Goal: Information Seeking & Learning: Learn about a topic

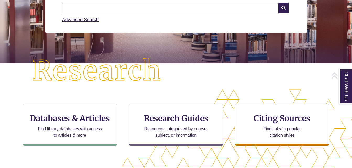
scroll to position [102, 0]
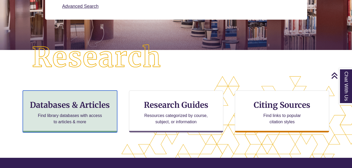
click at [53, 111] on div "Databases & Articles Find library databases with access to articles & more" at bounding box center [70, 112] width 94 height 42
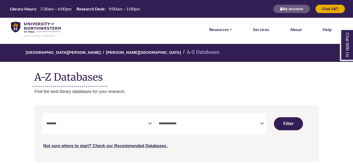
select select "Database Subject Filter"
select select "Database Types Filter"
select select "Database Subject Filter"
select select "Database Types Filter"
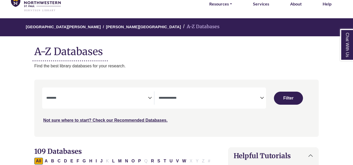
scroll to position [26, 0]
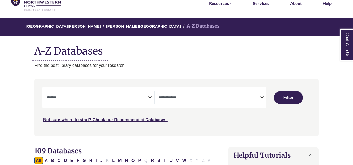
click at [124, 97] on textarea "Search" at bounding box center [96, 98] width 101 height 4
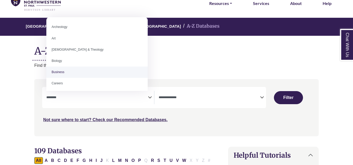
select select "*****"
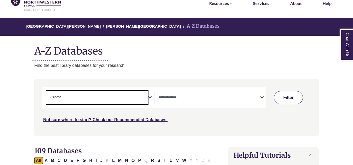
click at [302, 100] on button "Filter" at bounding box center [288, 97] width 29 height 13
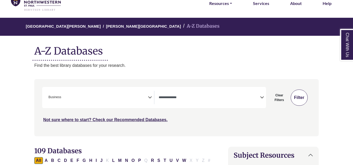
select select "Database Types Filter"
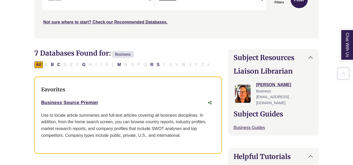
scroll to position [124, 0]
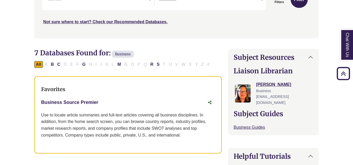
click at [77, 105] on link "Business Source Premier This link opens in a new window" at bounding box center [69, 102] width 57 height 5
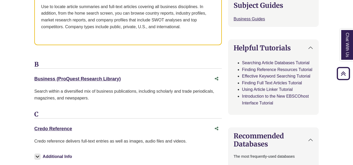
scroll to position [233, 0]
click at [111, 81] on link "Business (ProQuest Research Library) This link opens in a new window" at bounding box center [77, 78] width 86 height 5
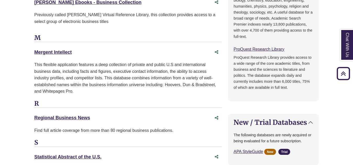
scroll to position [421, 0]
click at [57, 53] on link "Mergent Intellect This link opens in a new window" at bounding box center [52, 51] width 37 height 5
